Goal: Task Accomplishment & Management: Use online tool/utility

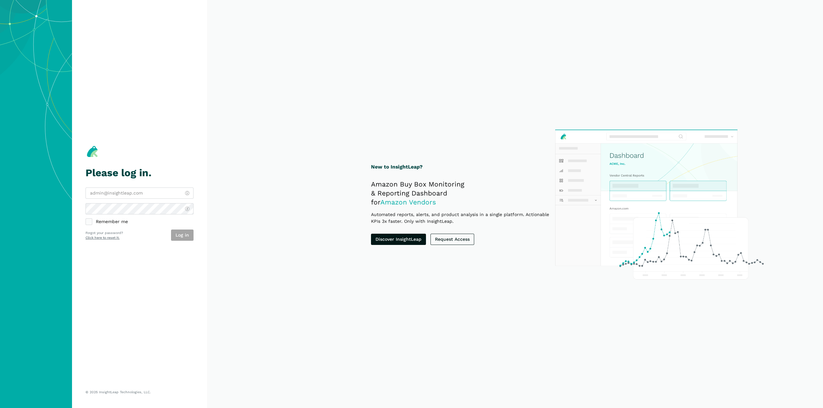
type input "[EMAIL_ADDRESS][DOMAIN_NAME]"
click at [110, 220] on label "Remember me" at bounding box center [139, 222] width 108 height 6
click at [86, 219] on input "Remember me" at bounding box center [85, 219] width 0 height 0
checkbox input "true"
click at [177, 237] on button "Log in" at bounding box center [182, 235] width 22 height 11
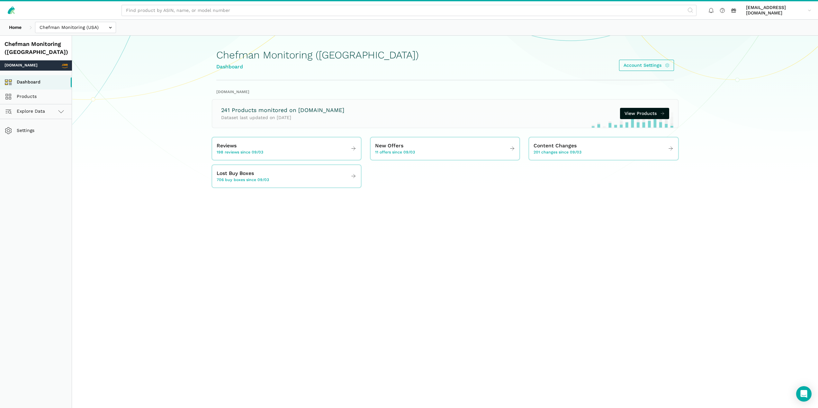
click at [720, 165] on section "Chefman Monitoring ([GEOGRAPHIC_DATA]) Dashboard Account Settings" at bounding box center [445, 112] width 746 height 153
click at [643, 155] on link "Content Changes 201 changes since 09/03" at bounding box center [603, 149] width 149 height 18
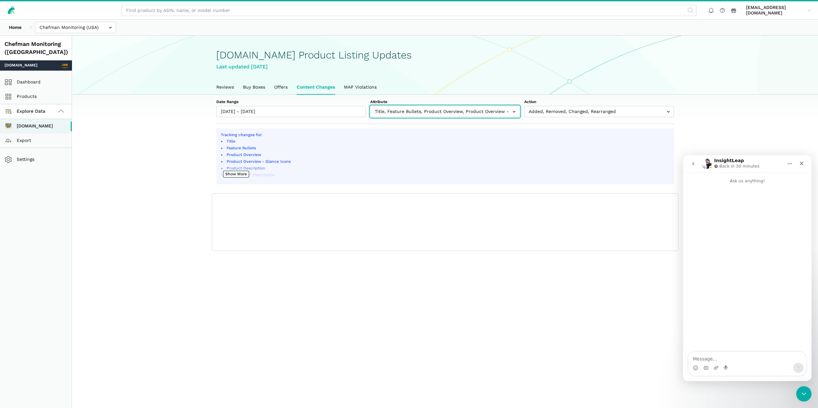
click at [452, 110] on input "text" at bounding box center [444, 111] width 149 height 11
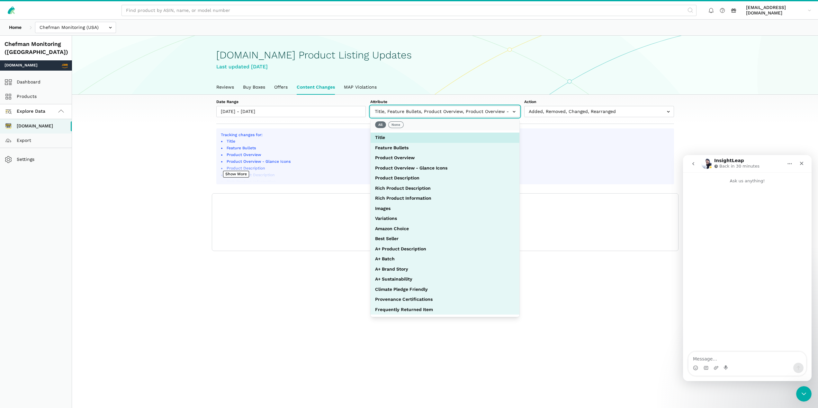
select select "feature_bullets"
click at [397, 124] on button "None" at bounding box center [395, 124] width 15 height 7
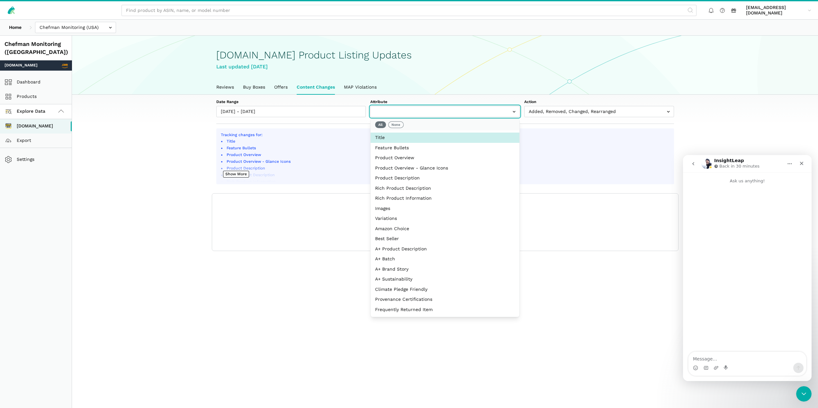
select select "title"
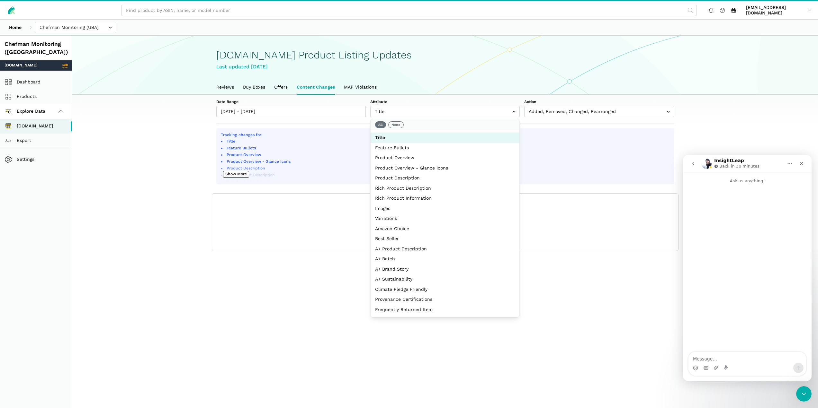
click at [236, 300] on main "[DOMAIN_NAME] Product Listing Updates Last updated [DATE] Reviews Buy Boxes Off…" at bounding box center [445, 240] width 746 height 408
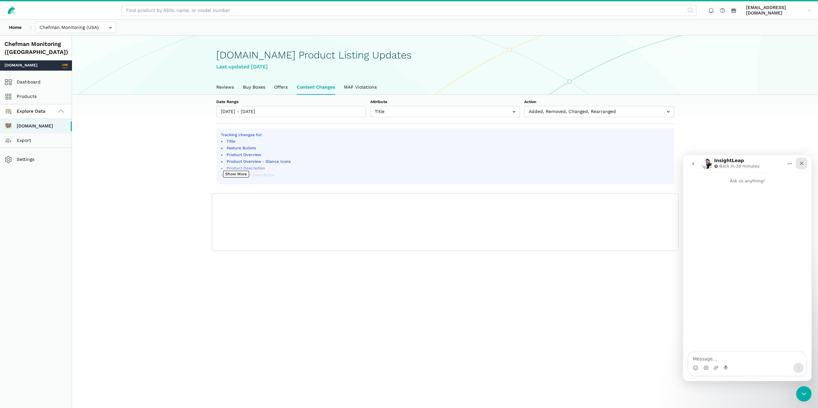
click at [801, 163] on icon "Close" at bounding box center [802, 164] width 4 height 4
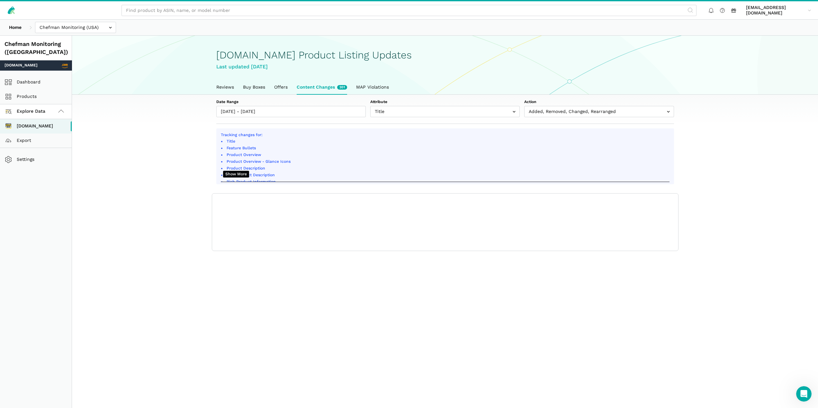
click at [238, 171] on button "Show More" at bounding box center [236, 174] width 26 height 7
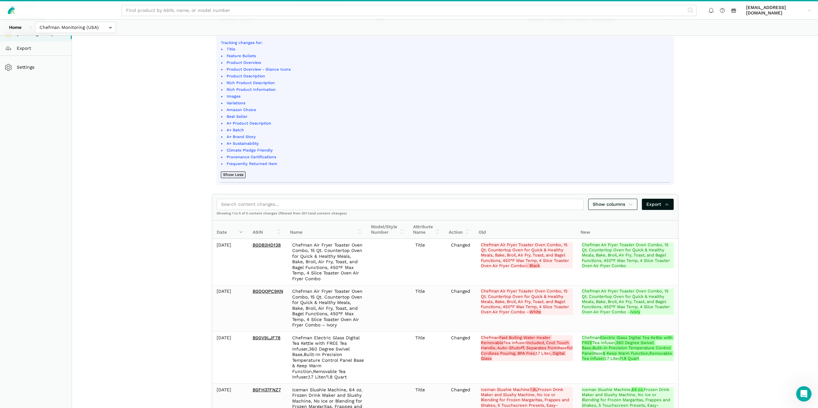
scroll to position [96, 0]
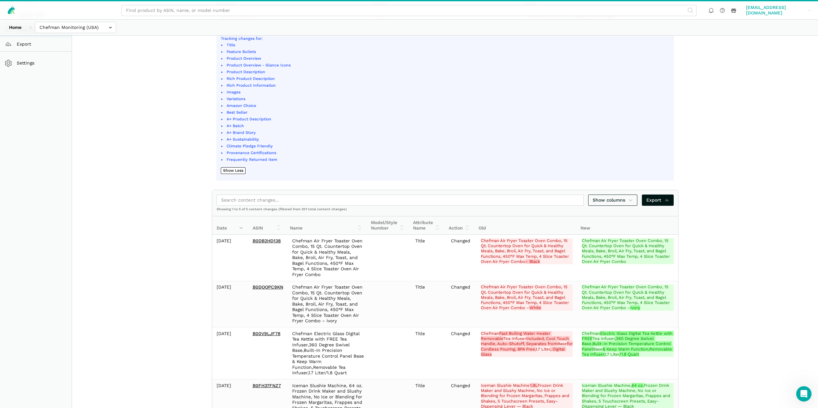
click at [757, 12] on span "[EMAIL_ADDRESS][DOMAIN_NAME]" at bounding box center [775, 10] width 59 height 11
drag, startPoint x: 773, startPoint y: 28, endPoint x: 708, endPoint y: 231, distance: 213.6
click at [708, 231] on section "Date Range [DATE] - [DATE] Attribute Title Feature Bullets Product Overview Pro…" at bounding box center [445, 237] width 746 height 479
